Goal: Task Accomplishment & Management: Manage account settings

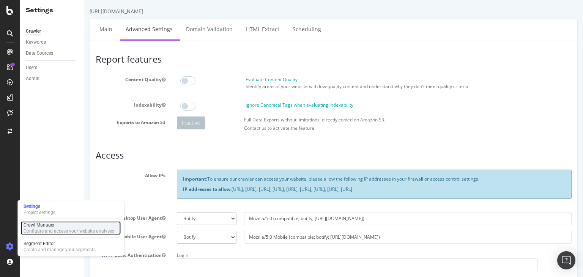
click at [45, 229] on div "Configure and access your website analyses" at bounding box center [69, 231] width 91 height 6
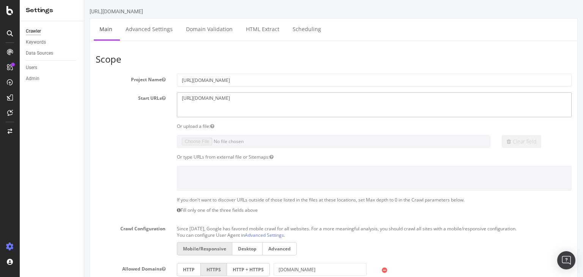
click at [291, 98] on textarea "[URL][DOMAIN_NAME]" at bounding box center [374, 104] width 395 height 25
click at [266, 100] on textarea "[URL][DOMAIN_NAME]" at bounding box center [374, 104] width 395 height 25
click at [241, 99] on textarea "[URL][DOMAIN_NAME]" at bounding box center [374, 104] width 395 height 25
drag, startPoint x: 282, startPoint y: 101, endPoint x: 113, endPoint y: 77, distance: 170.3
click at [113, 77] on section "Project Name [URL][DOMAIN_NAME] Start URLs [URL][DOMAIN_NAME] Or upload a file:…" at bounding box center [334, 230] width 476 height 312
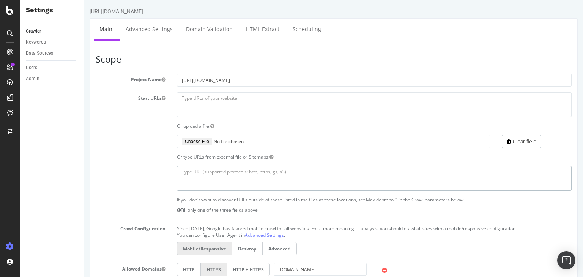
click at [235, 174] on textarea at bounding box center [374, 178] width 395 height 25
click at [205, 175] on textarea at bounding box center [374, 178] width 395 height 25
paste textarea "[URL][DOMAIN_NAME] [URL][DOMAIN_NAME] [URL][DOMAIN_NAME] [URL][DOMAIN_NAME] [UR…"
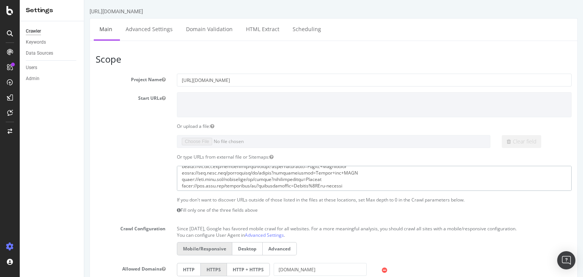
type textarea "[URL][DOMAIN_NAME] [URL][DOMAIN_NAME] [URL][DOMAIN_NAME] [URL][DOMAIN_NAME] [UR…"
click at [267, 79] on input "[URL][DOMAIN_NAME]" at bounding box center [374, 80] width 395 height 13
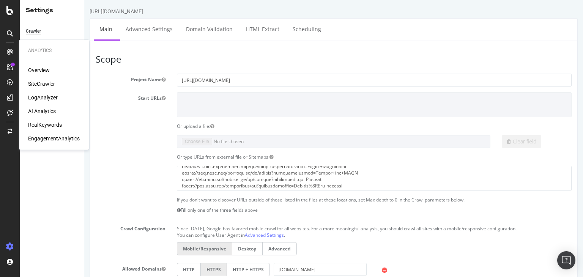
click at [120, 138] on div "Clear field" at bounding box center [333, 141] width 487 height 13
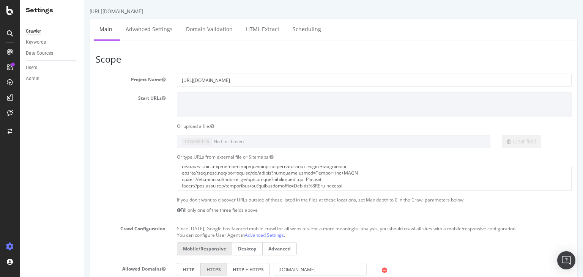
click at [72, 229] on div "Crawler Keywords Data Sources Users Admin" at bounding box center [52, 149] width 64 height 256
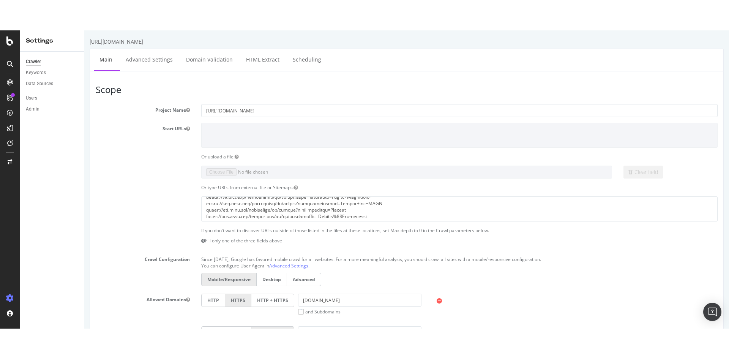
scroll to position [11918, 0]
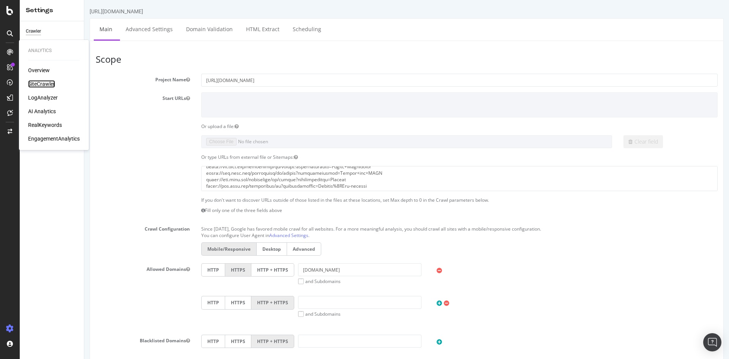
click at [47, 82] on div "SiteCrawler" at bounding box center [41, 84] width 27 height 8
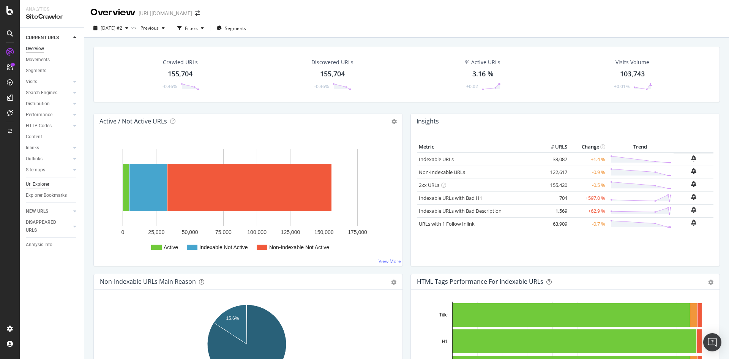
click at [44, 184] on div "Url Explorer" at bounding box center [38, 184] width 24 height 8
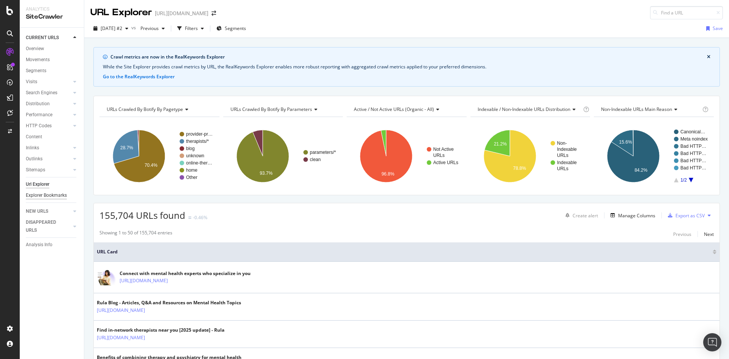
click at [47, 196] on div "Explorer Bookmarks" at bounding box center [46, 195] width 41 height 8
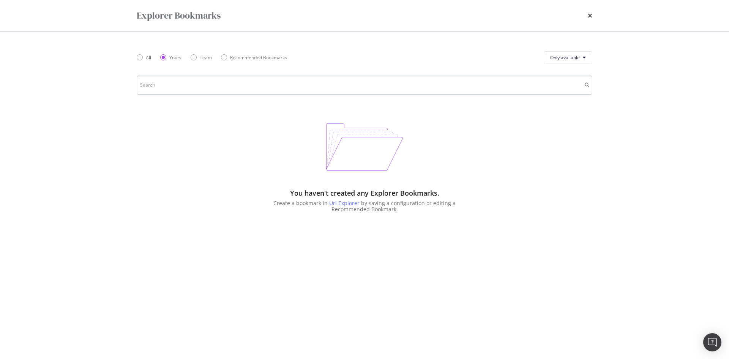
click at [302, 84] on input "modal" at bounding box center [364, 85] width 455 height 19
click at [588, 16] on icon "times" at bounding box center [590, 16] width 5 height 6
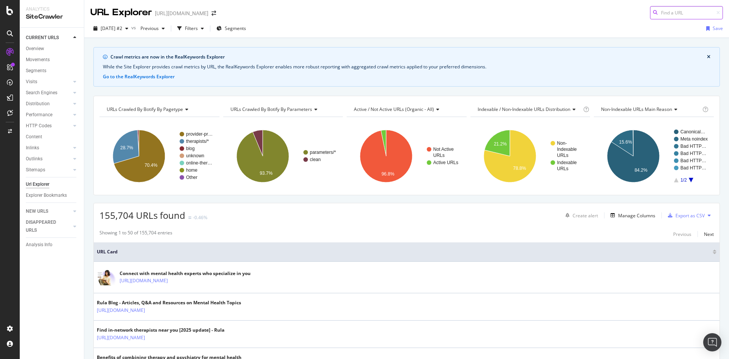
click at [666, 11] on input at bounding box center [686, 12] width 73 height 13
paste input "[URL][DOMAIN_NAME] [URL][DOMAIN_NAME] [URL][DOMAIN_NAME] [URL][DOMAIN_NAME] [UR…"
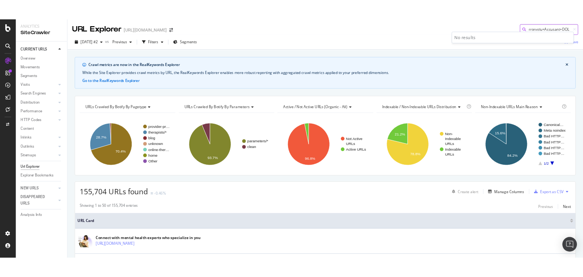
scroll to position [0, 300502]
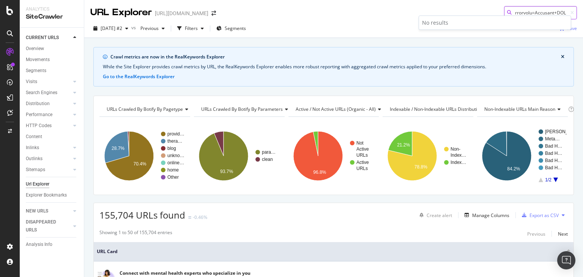
type input "[URL][DOMAIN_NAME] [URL][DOMAIN_NAME] [URL][DOMAIN_NAME] [URL][DOMAIN_NAME] [UR…"
click at [9, 8] on icon at bounding box center [9, 10] width 7 height 9
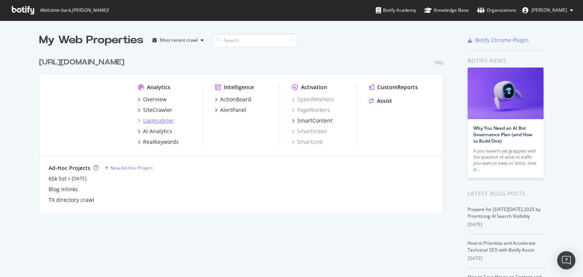
click at [138, 120] on icon "grid" at bounding box center [139, 121] width 2 height 4
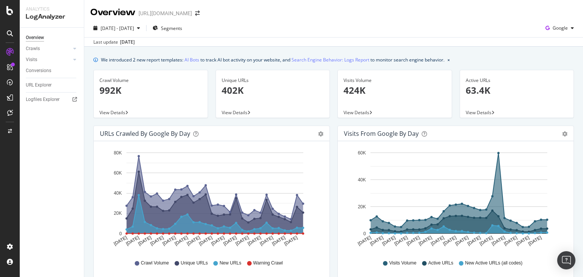
click at [117, 111] on span "View Details" at bounding box center [112, 112] width 26 height 6
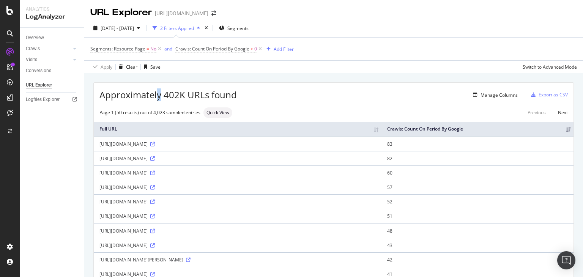
click at [159, 96] on span "Approximately 402K URLs found" at bounding box center [167, 94] width 137 height 13
click at [243, 93] on div "Manage Columns" at bounding box center [377, 94] width 281 height 9
click at [260, 49] on icon at bounding box center [260, 49] width 6 height 8
click at [159, 47] on icon at bounding box center [159, 49] width 6 height 8
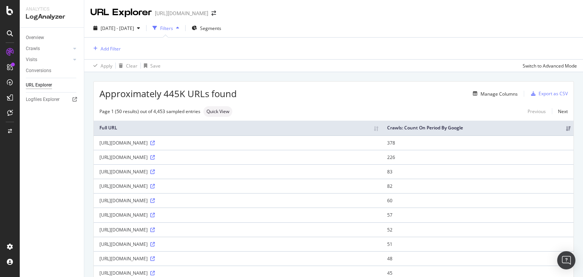
click at [173, 27] on div "Filters" at bounding box center [166, 28] width 13 height 6
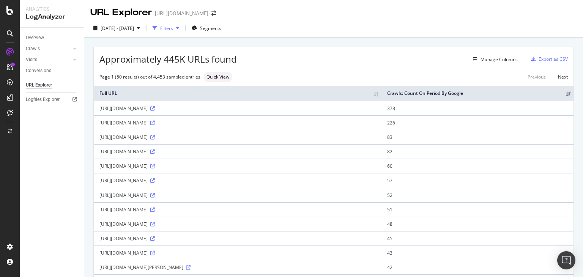
click at [182, 27] on div "Filters" at bounding box center [166, 27] width 33 height 11
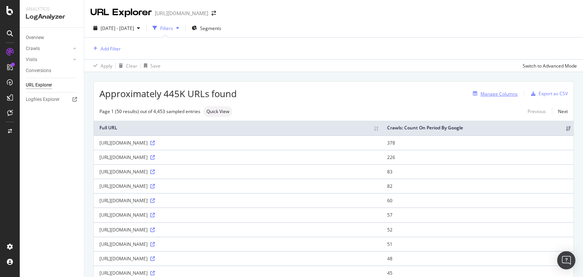
click at [500, 94] on div "Manage Columns" at bounding box center [499, 94] width 37 height 6
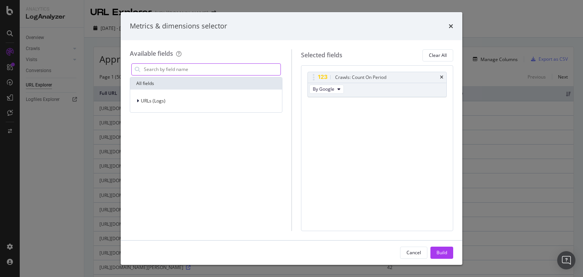
click at [232, 67] on input "modal" at bounding box center [211, 69] width 137 height 11
type input "depth"
click at [278, 69] on div "modal" at bounding box center [274, 69] width 11 height 12
click at [446, 23] on div "Metrics & dimensions selector" at bounding box center [291, 26] width 323 height 10
click at [452, 25] on icon "times" at bounding box center [451, 26] width 5 height 6
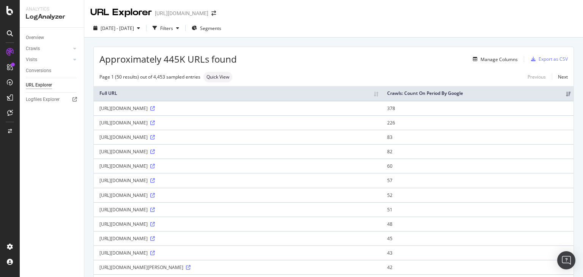
click at [402, 72] on div "Page 1 (50 results) out of 4,453 sampled entries Quick View Previous Next" at bounding box center [334, 77] width 480 height 11
click at [221, 29] on span "Segments" at bounding box center [210, 28] width 21 height 6
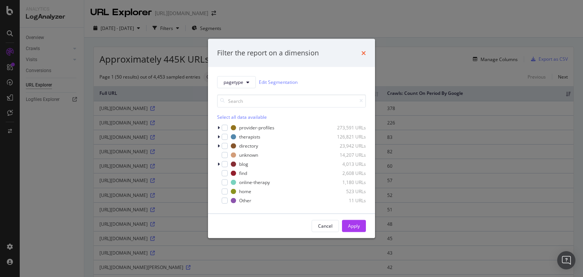
click at [363, 51] on icon "times" at bounding box center [363, 53] width 5 height 6
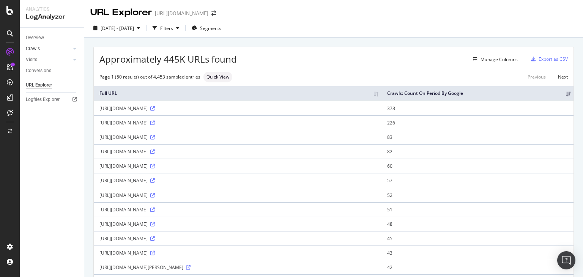
click at [66, 52] on div at bounding box center [67, 49] width 8 height 8
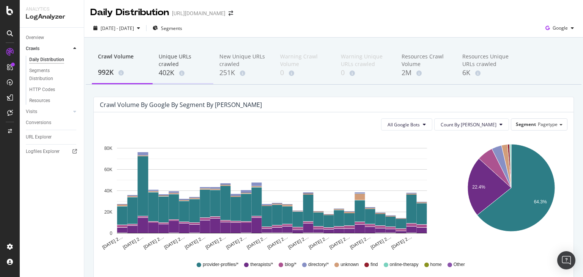
click at [173, 67] on div "Unique URLs crawled" at bounding box center [183, 60] width 49 height 15
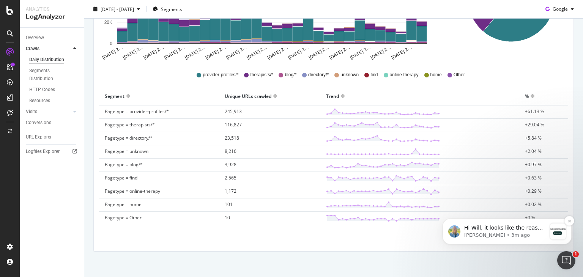
click at [483, 233] on p "[PERSON_NAME] • 3m ago" at bounding box center [505, 235] width 82 height 7
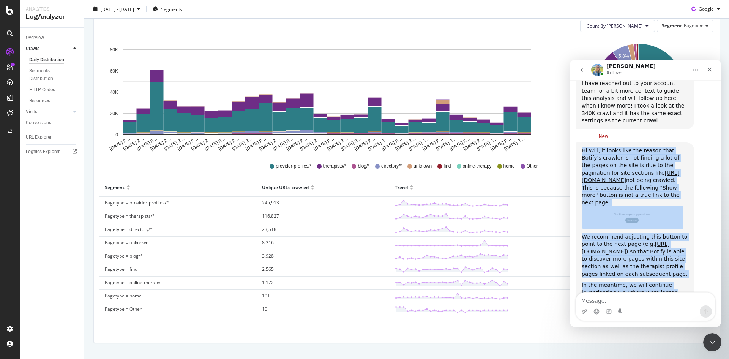
scroll to position [813, 0]
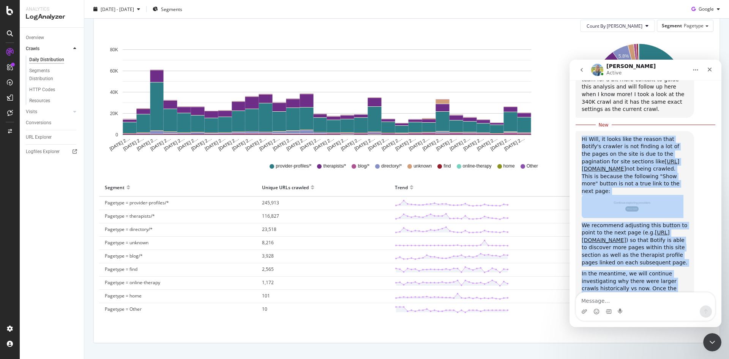
drag, startPoint x: 580, startPoint y: 180, endPoint x: 654, endPoint y: 271, distance: 118.0
click at [654, 271] on div "Hi Will, it looks like the reason that Botify's crawler is not finding a lot of…" at bounding box center [634, 240] width 118 height 218
copy div "Hi Will, it looks like the reason that Botify's crawler is not finding a lot of…"
click at [635, 195] on img "Meghan says…" at bounding box center [632, 206] width 102 height 23
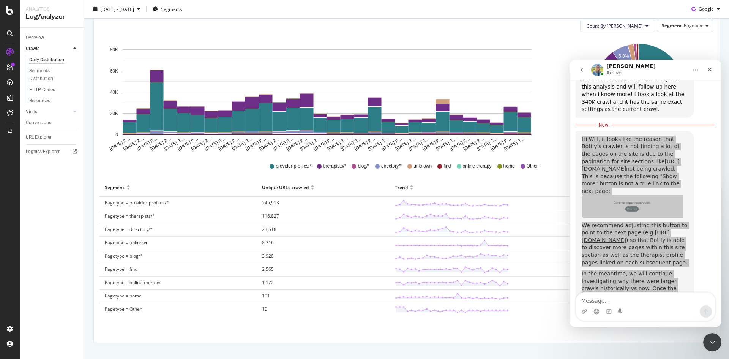
scroll to position [0, 0]
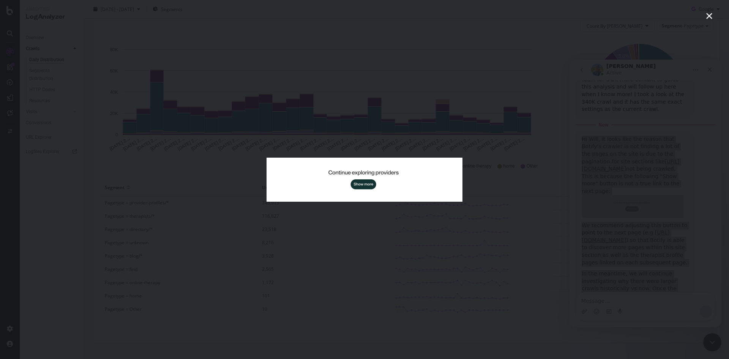
click at [631, 189] on div "Intercom messenger" at bounding box center [364, 179] width 729 height 359
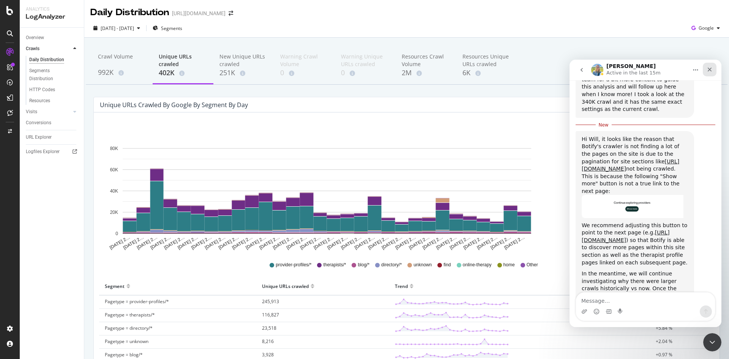
click at [709, 69] on icon "Close" at bounding box center [709, 69] width 6 height 6
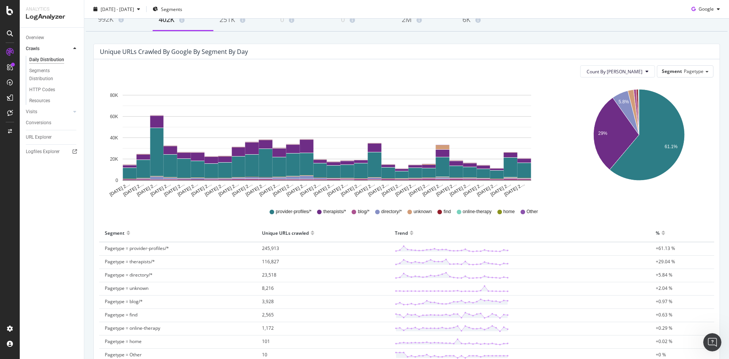
scroll to position [117, 0]
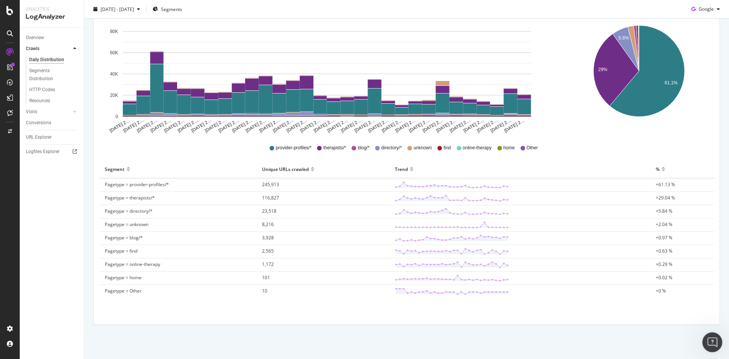
click at [717, 333] on body "Analytics LogAnalyzer Overview Crawls Daily Distribution Segments Distribution …" at bounding box center [364, 179] width 729 height 359
click at [712, 347] on icon "Open Intercom Messenger" at bounding box center [711, 341] width 13 height 13
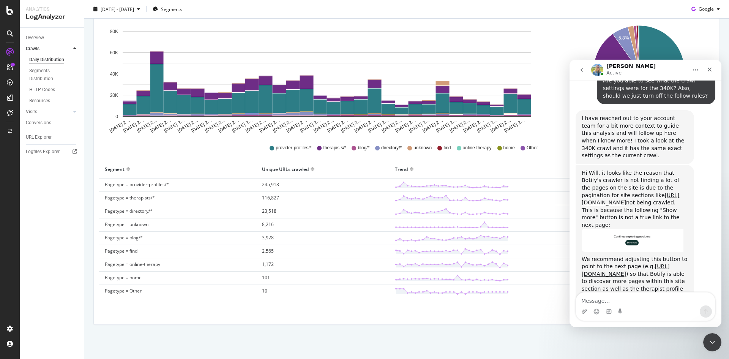
scroll to position [800, 0]
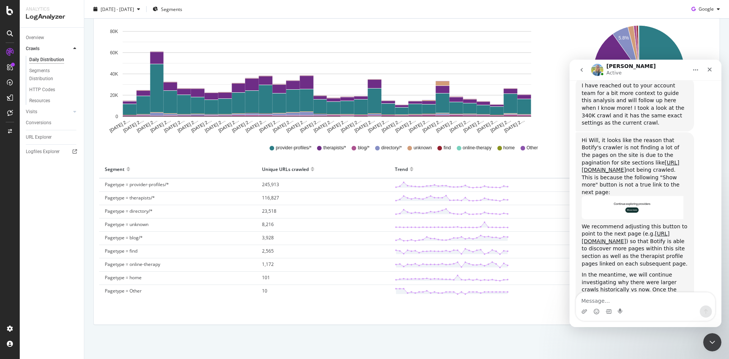
click at [626, 297] on textarea "Message…" at bounding box center [645, 298] width 139 height 13
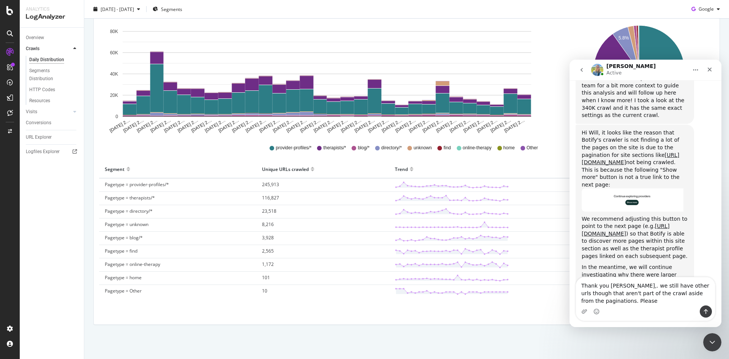
scroll to position [816, 0]
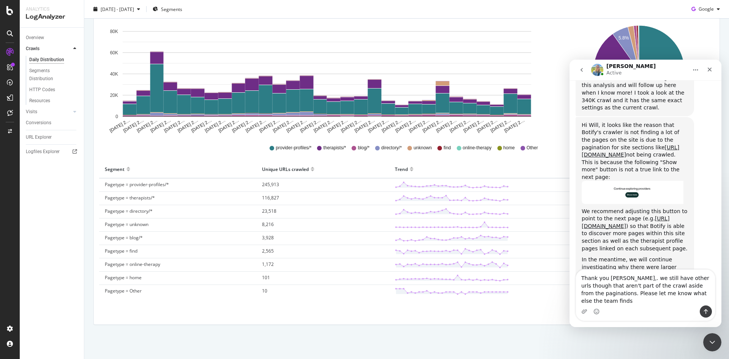
type textarea "Thank you [PERSON_NAME],. we still have other urls though that aren't part of t…"
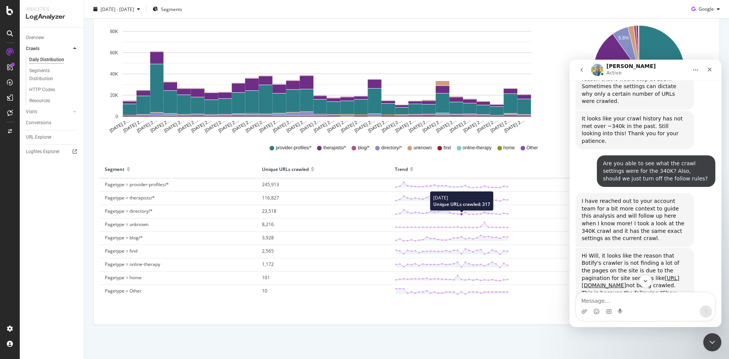
scroll to position [0, 0]
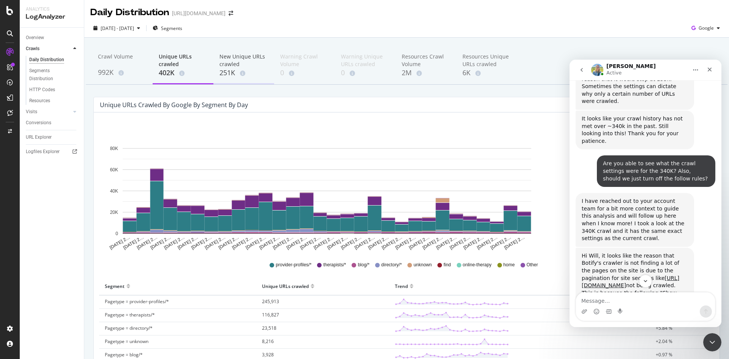
click at [253, 58] on div "New Unique URLs crawled" at bounding box center [243, 60] width 49 height 15
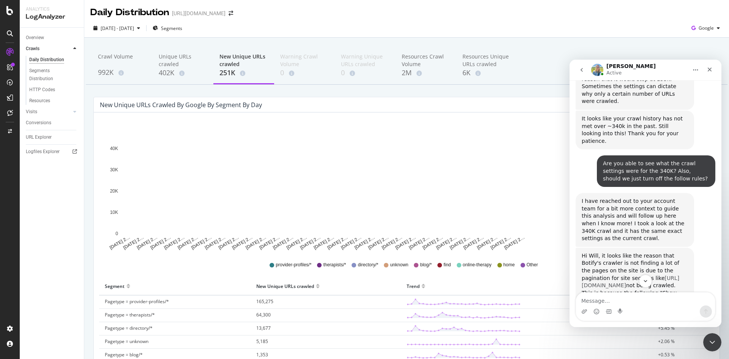
scroll to position [846, 0]
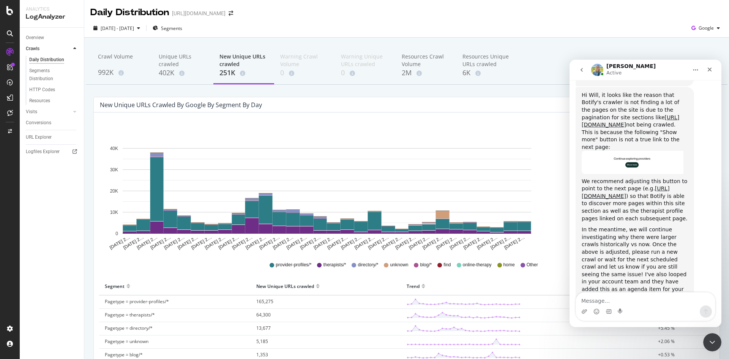
click at [414, 92] on div "Crawl Volume 992K Unique URLs crawled 402K New Unique URLs crawled 251K Warning…" at bounding box center [406, 257] width 644 height 438
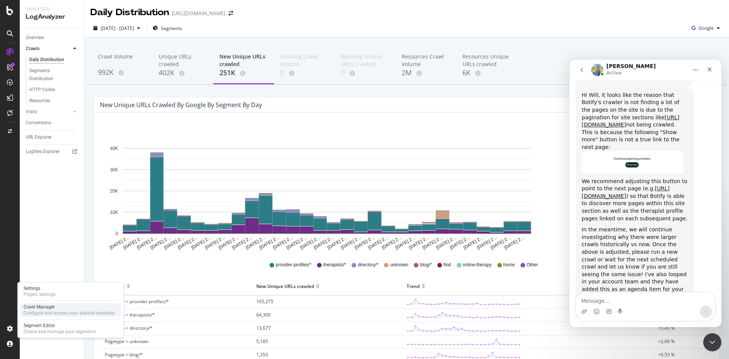
click at [61, 311] on div "Configure and access your website analyses" at bounding box center [69, 313] width 91 height 6
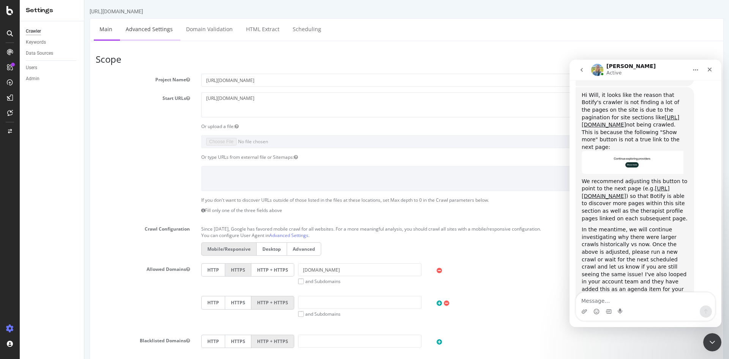
click at [170, 26] on link "Advanced Settings" at bounding box center [149, 29] width 58 height 21
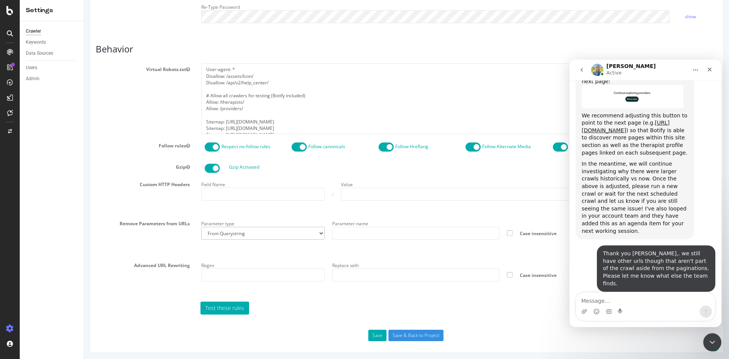
scroll to position [913, 0]
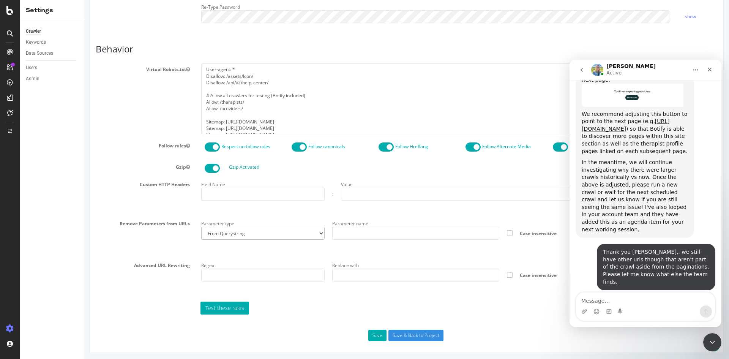
click at [698, 318] on div "Intercom messenger" at bounding box center [645, 306] width 139 height 28
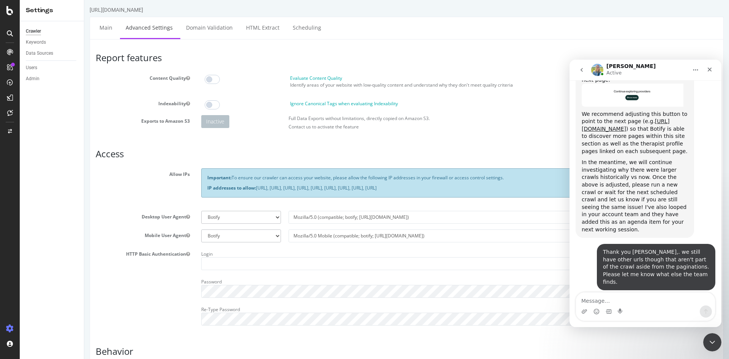
scroll to position [0, 0]
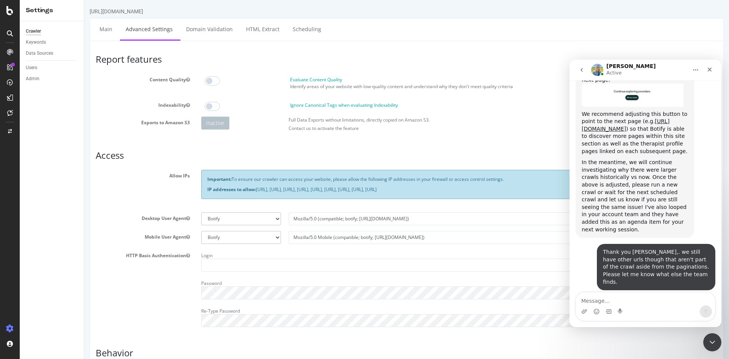
click at [397, 160] on h3 "Access" at bounding box center [407, 155] width 622 height 10
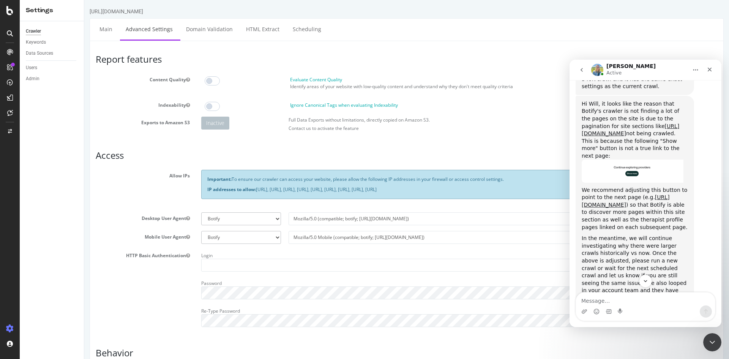
scroll to position [913, 0]
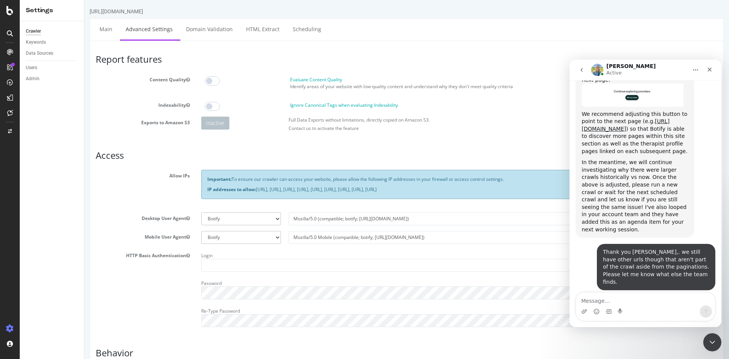
drag, startPoint x: 658, startPoint y: 268, endPoint x: 580, endPoint y: 219, distance: 92.5
click at [578, 296] on div "While the URLs may be outside the paginations, they may be linked to from the p…" at bounding box center [634, 330] width 118 height 69
copy div "While the URLs may be outside the paginations, they may be linked to from the p…"
click at [671, 300] on textarea "Message…" at bounding box center [645, 298] width 139 height 13
click at [416, 149] on div "Report features Content Quality Evaluate Content Quality Identify areas of your…" at bounding box center [407, 349] width 622 height 590
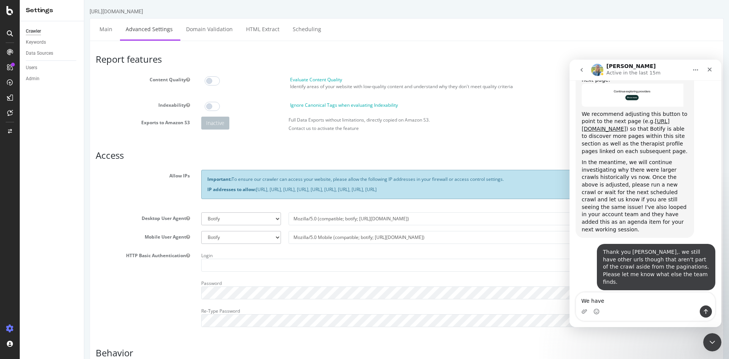
scroll to position [228, 0]
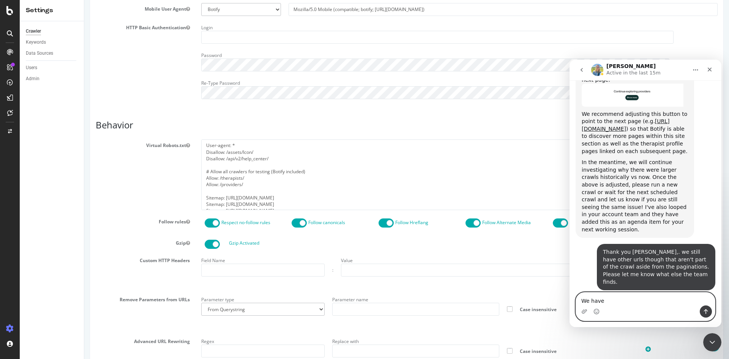
click at [624, 299] on textarea "We have" at bounding box center [645, 298] width 139 height 13
paste textarea "[URL][DOMAIN_NAME][MEDICAL_DATA]"
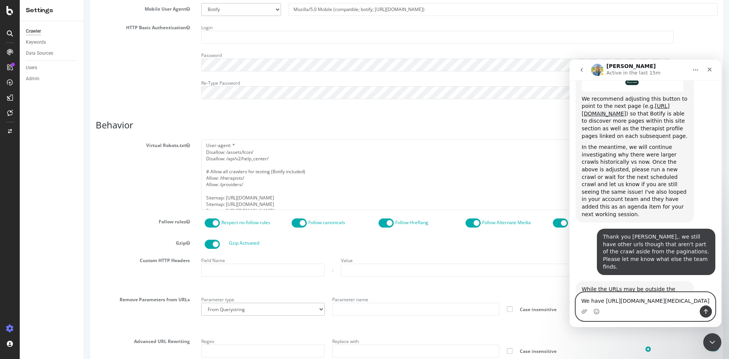
scroll to position [5, 0]
click at [629, 292] on textarea "We have [URL][DOMAIN_NAME][MEDICAL_DATA]" at bounding box center [645, 298] width 139 height 13
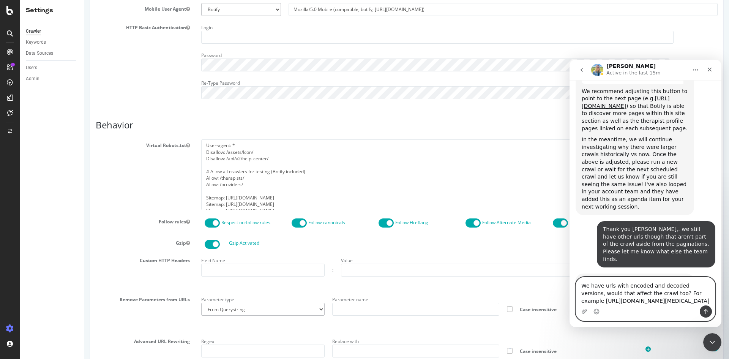
scroll to position [943, 0]
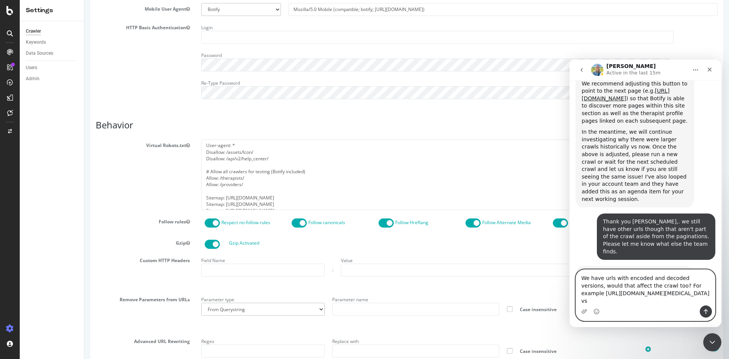
paste textarea "[URL][DOMAIN_NAME][MEDICAL_DATA]"
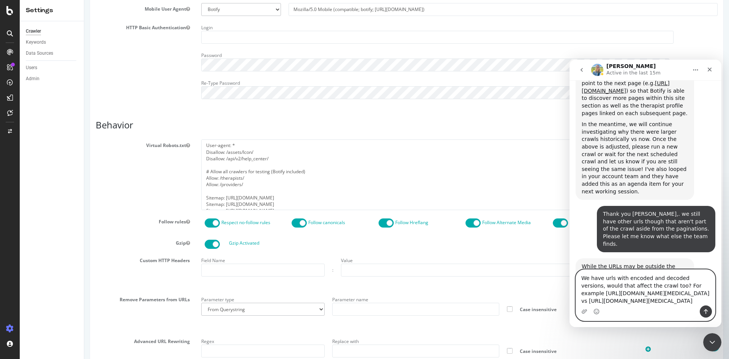
click at [694, 299] on textarea "We have urls with encoded and decoded versions, would that affect the crawl too…" at bounding box center [645, 287] width 139 height 36
click at [692, 296] on textarea "We have urls with encoded and decoded versions, would that affect the crawl too…" at bounding box center [645, 287] width 139 height 36
type textarea "We have urls with encoded and decoded versions, would that affect the crawl too…"
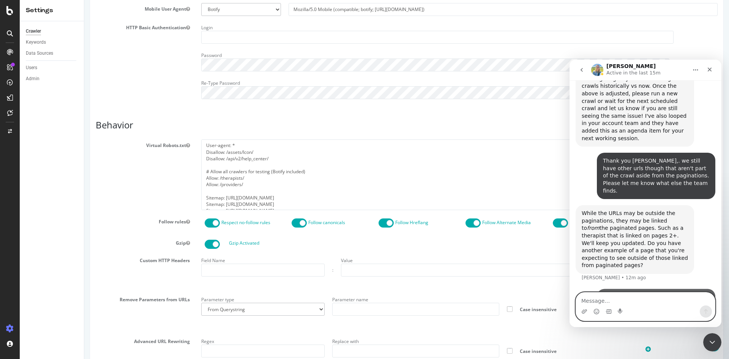
scroll to position [1010, 0]
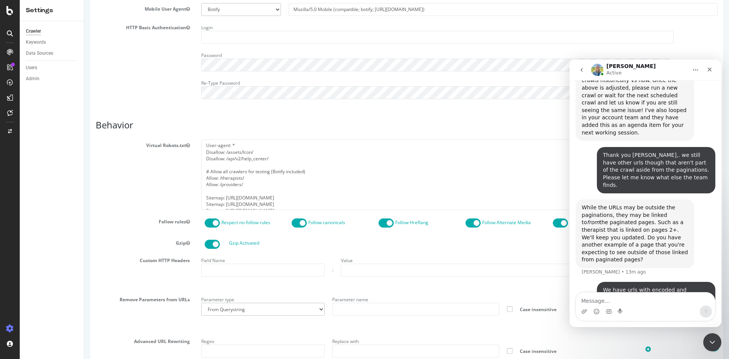
click at [302, 227] on span at bounding box center [298, 222] width 15 height 9
click at [214, 222] on span at bounding box center [212, 222] width 15 height 9
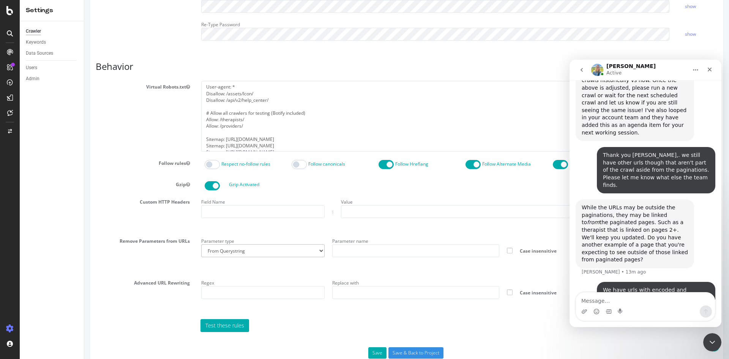
scroll to position [305, 0]
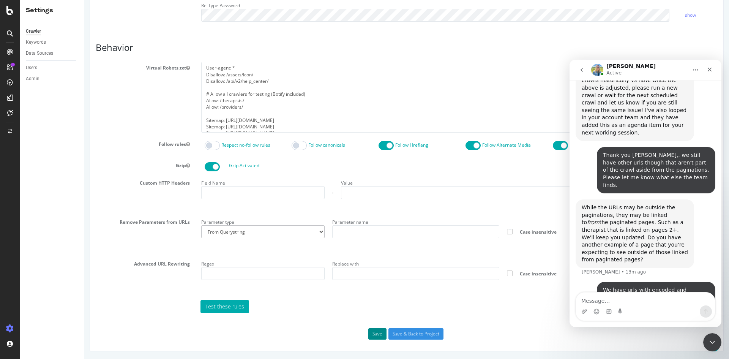
click at [373, 331] on button "Save" at bounding box center [377, 333] width 18 height 11
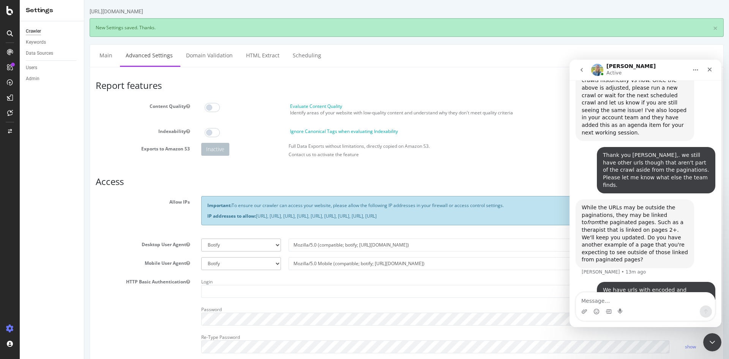
scroll to position [0, 0]
click at [606, 302] on textarea "Message…" at bounding box center [645, 298] width 139 height 13
click at [104, 58] on link "Main" at bounding box center [106, 55] width 24 height 21
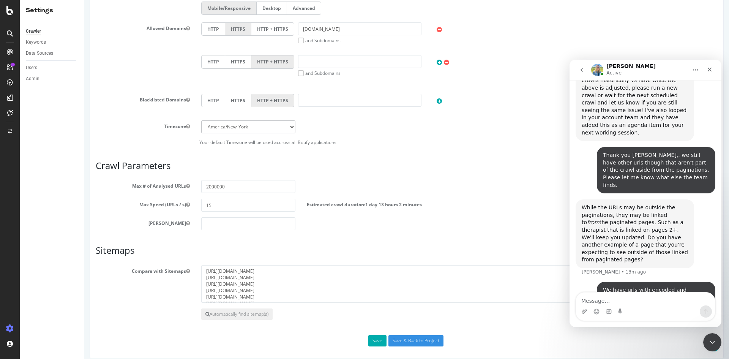
scroll to position [247, 0]
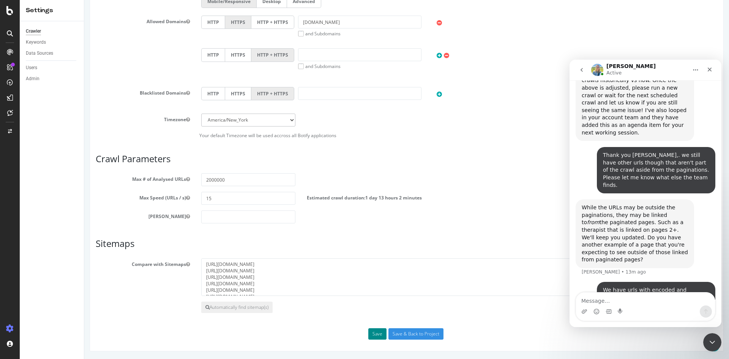
click at [377, 331] on button "Save" at bounding box center [377, 333] width 18 height 11
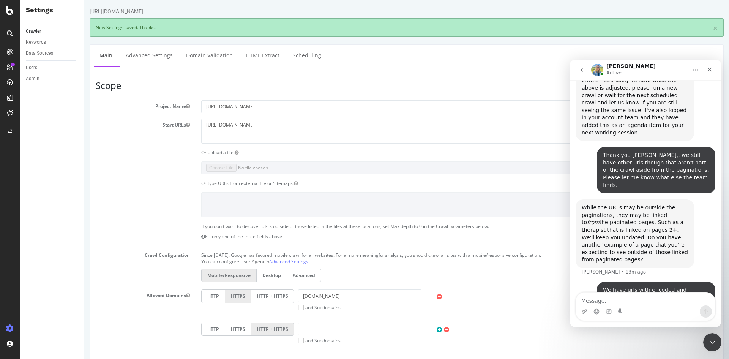
scroll to position [0, 0]
click at [59, 311] on div "Configure and access your website analyses" at bounding box center [69, 313] width 91 height 6
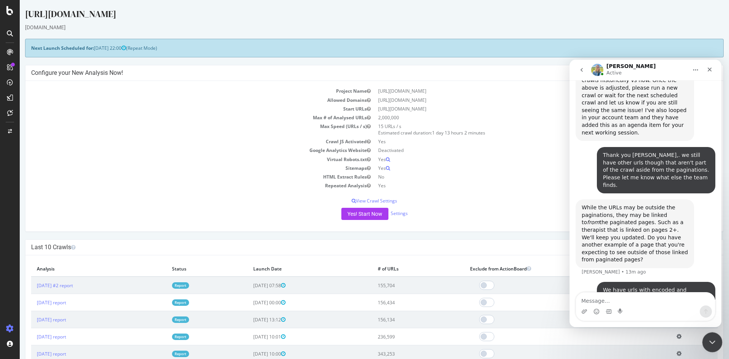
click at [707, 343] on icon "Close Intercom Messenger" at bounding box center [710, 340] width 9 height 9
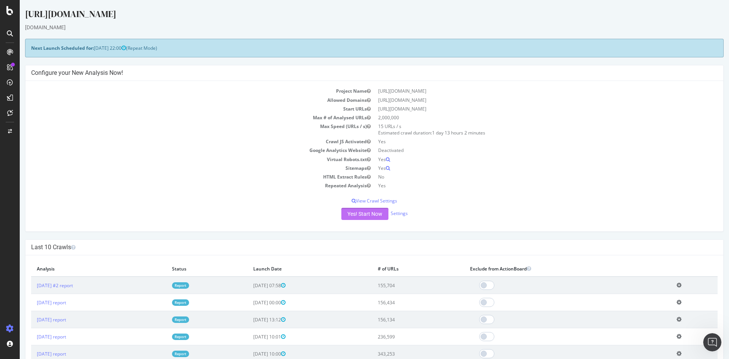
click at [360, 211] on button "Yes! Start Now" at bounding box center [364, 214] width 47 height 12
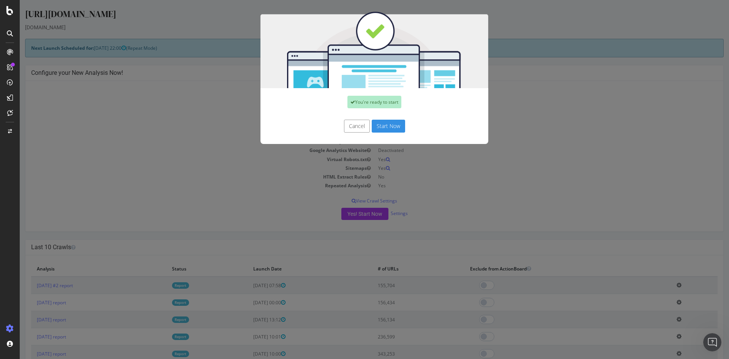
click at [389, 122] on button "Start Now" at bounding box center [388, 126] width 33 height 13
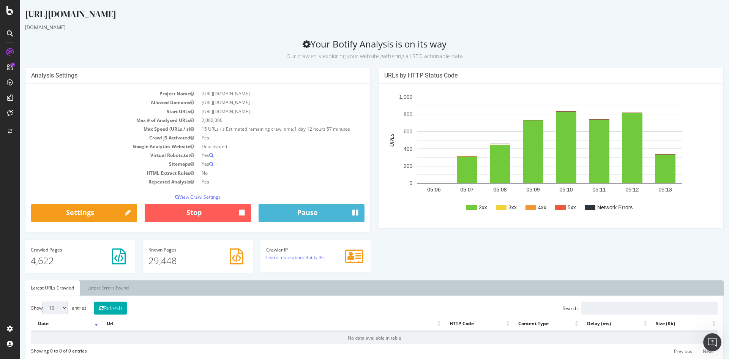
click at [285, 35] on div "[URL][DOMAIN_NAME] [DOMAIN_NAME] Your Botify Analysis is on its way Our crawler…" at bounding box center [374, 358] width 709 height 700
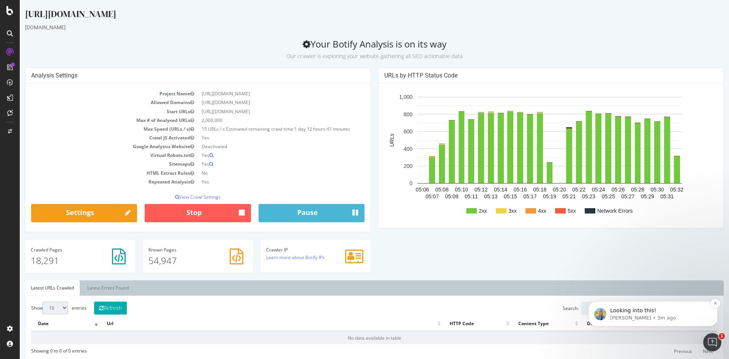
click at [634, 315] on p "[PERSON_NAME] • 3m ago" at bounding box center [659, 317] width 98 height 7
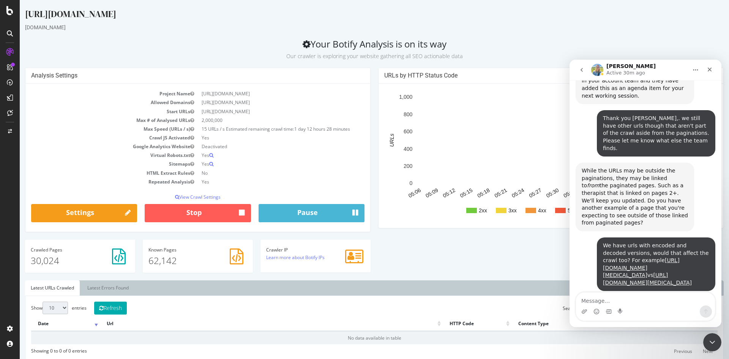
scroll to position [1045, 0]
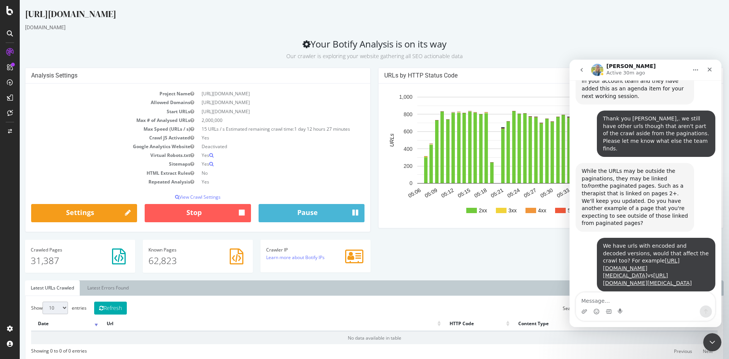
click at [190, 138] on icon "button" at bounding box center [192, 137] width 4 height 5
